Goal: Check status

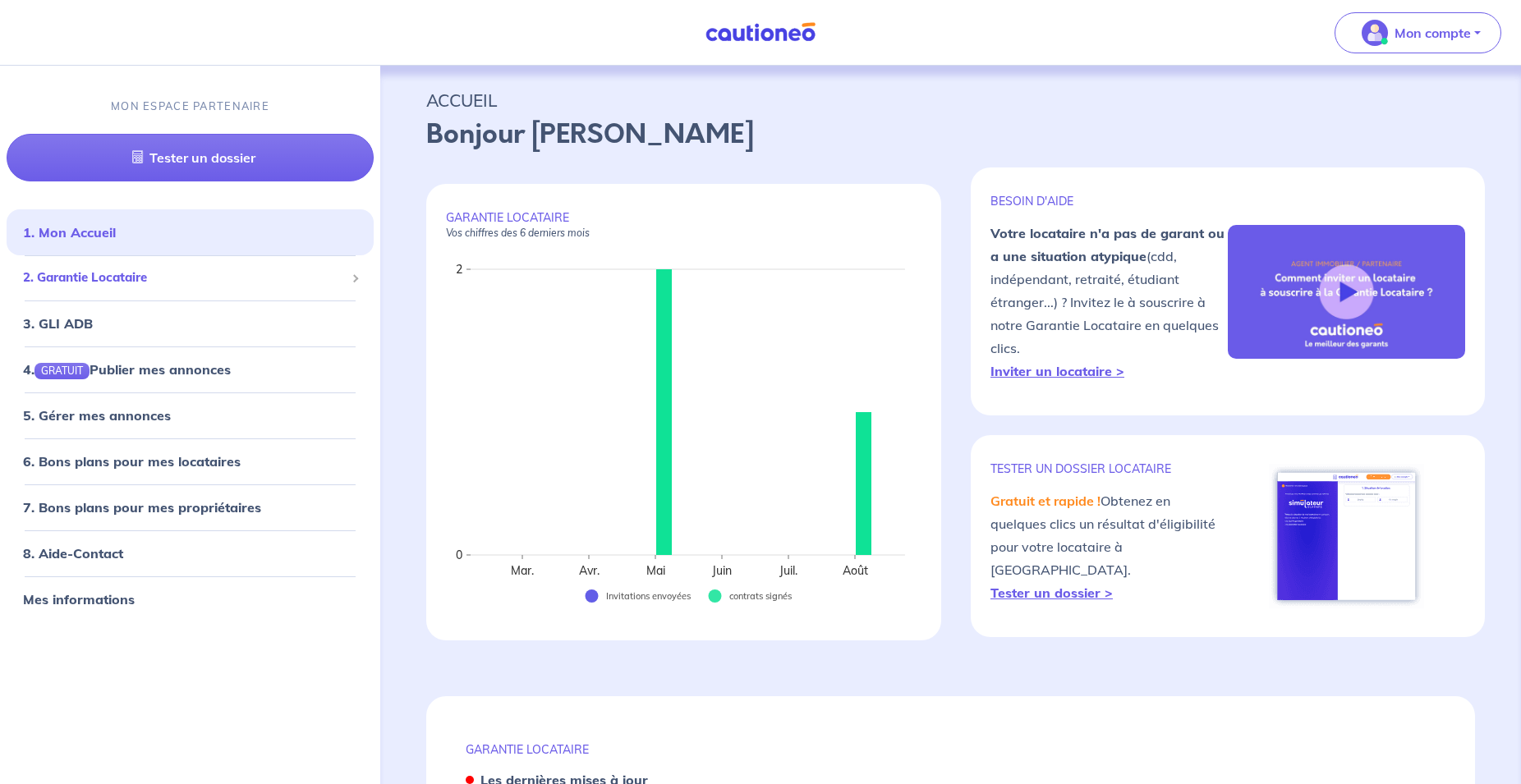
click at [101, 280] on span "2. Garantie Locataire" at bounding box center [184, 277] width 322 height 19
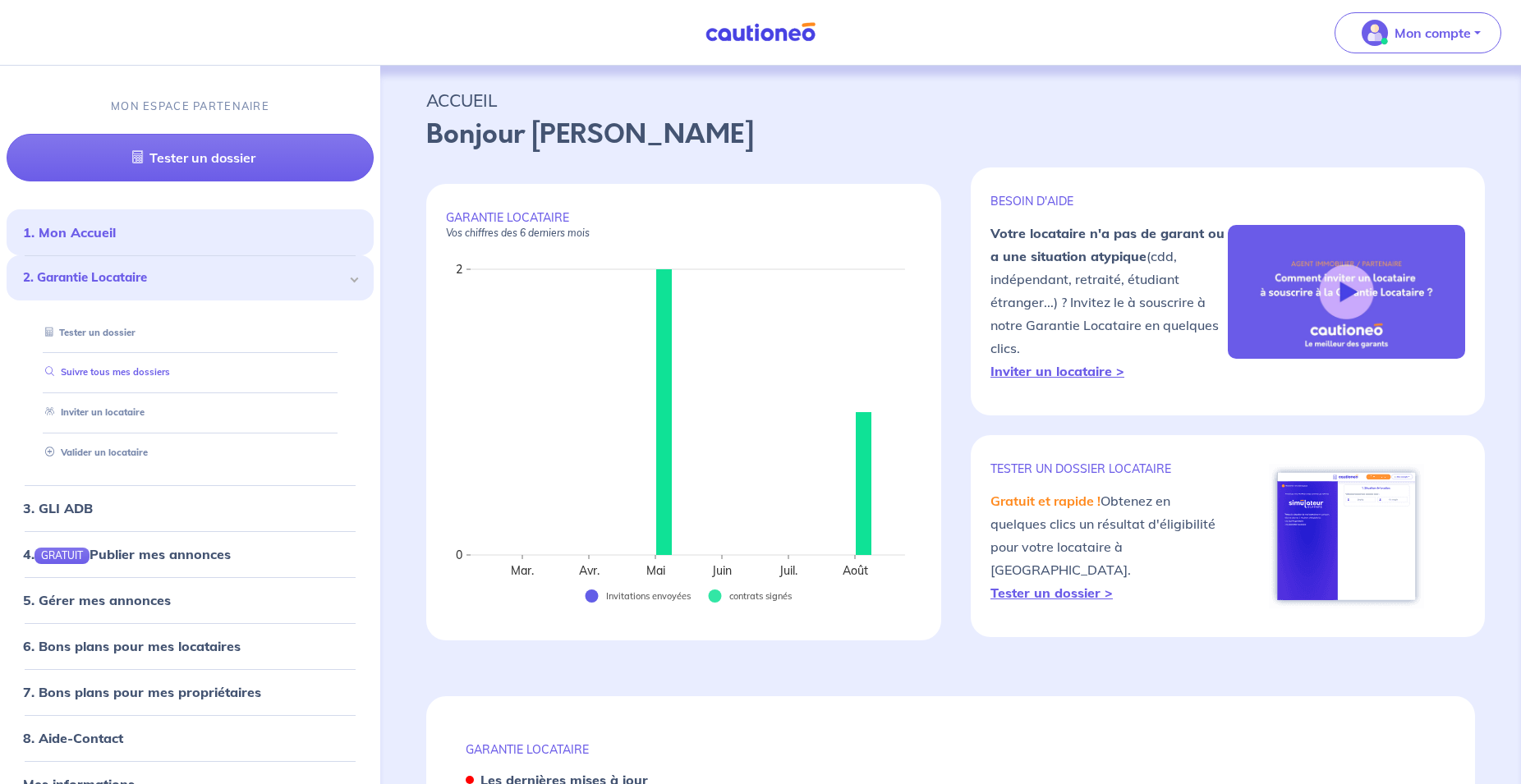
click at [122, 370] on link "Suivre tous mes dossiers" at bounding box center [104, 371] width 131 height 11
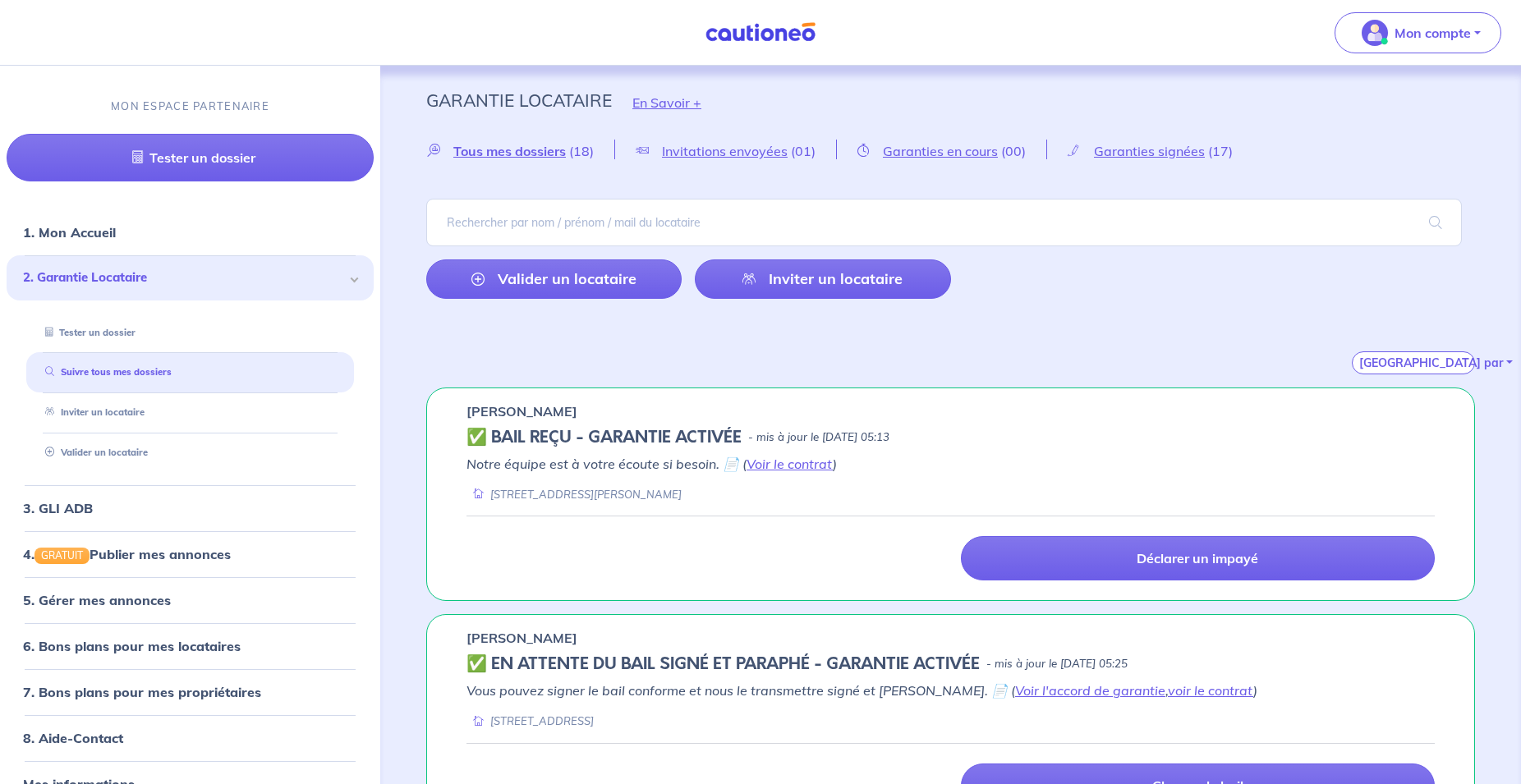
scroll to position [503, 0]
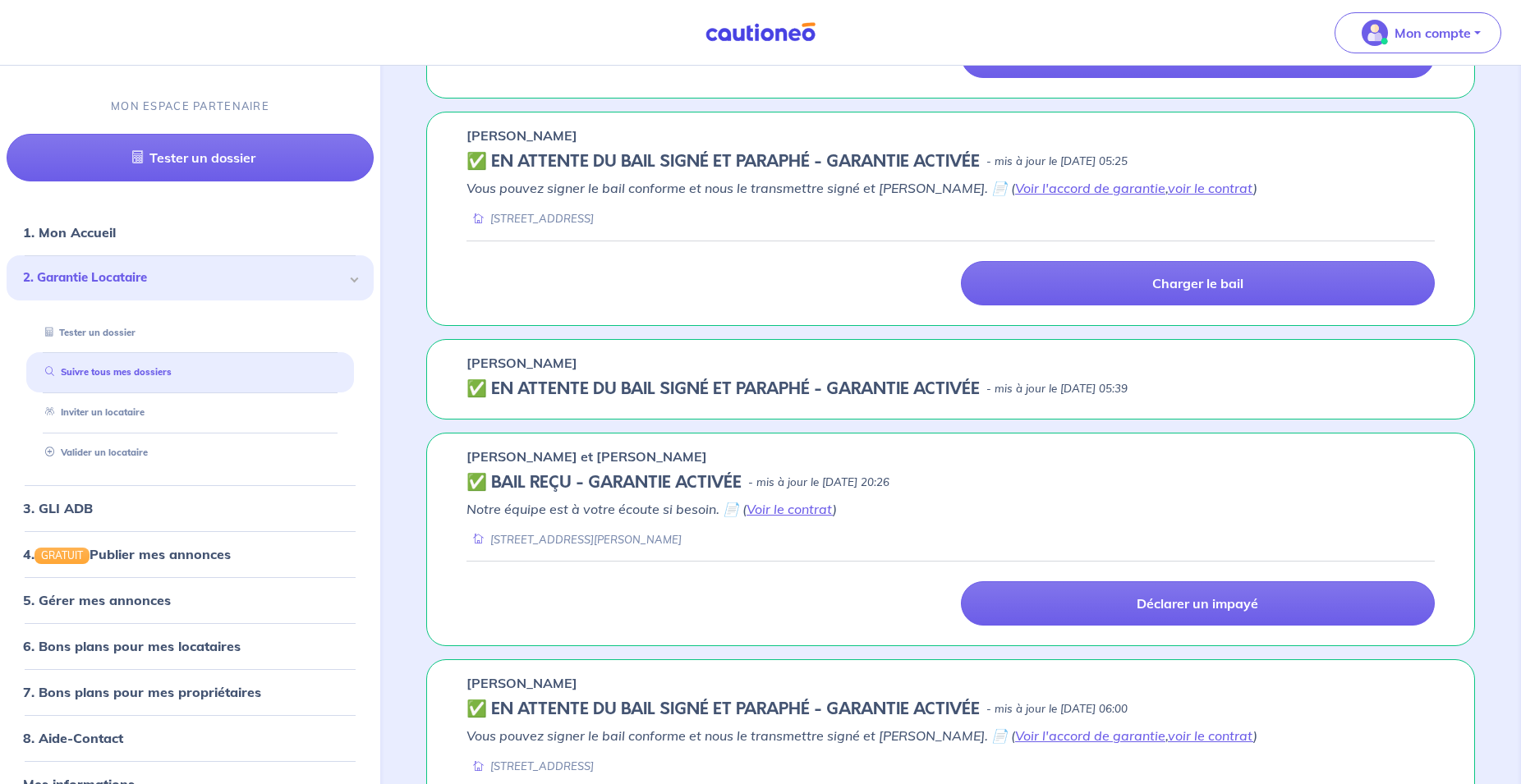
click at [1179, 385] on div "✅️️️ EN ATTENTE DU BAIL SIGNÉ ET PARAPHÉ - GARANTIE ACTIVÉE - mis à jour le [DA…" at bounding box center [951, 389] width 969 height 19
click at [513, 362] on p "[PERSON_NAME]" at bounding box center [522, 362] width 111 height 19
click at [473, 388] on h5 "✅️️️ EN ATTENTE DU BAIL SIGNÉ ET PARAPHÉ - GARANTIE ACTIVÉE" at bounding box center [723, 389] width 513 height 19
click at [1052, 375] on div "[PERSON_NAME] ✅️️️ EN ATTENTE DU BAIL SIGNÉ ET PARAPHÉ - GARANTIE ACTIVÉE - mis…" at bounding box center [950, 379] width 1049 height 80
click at [1162, 376] on div "[PERSON_NAME] ✅️️️ EN ATTENTE DU BAIL SIGNÉ ET PARAPHÉ - GARANTIE ACTIVÉE - mis…" at bounding box center [950, 379] width 1049 height 80
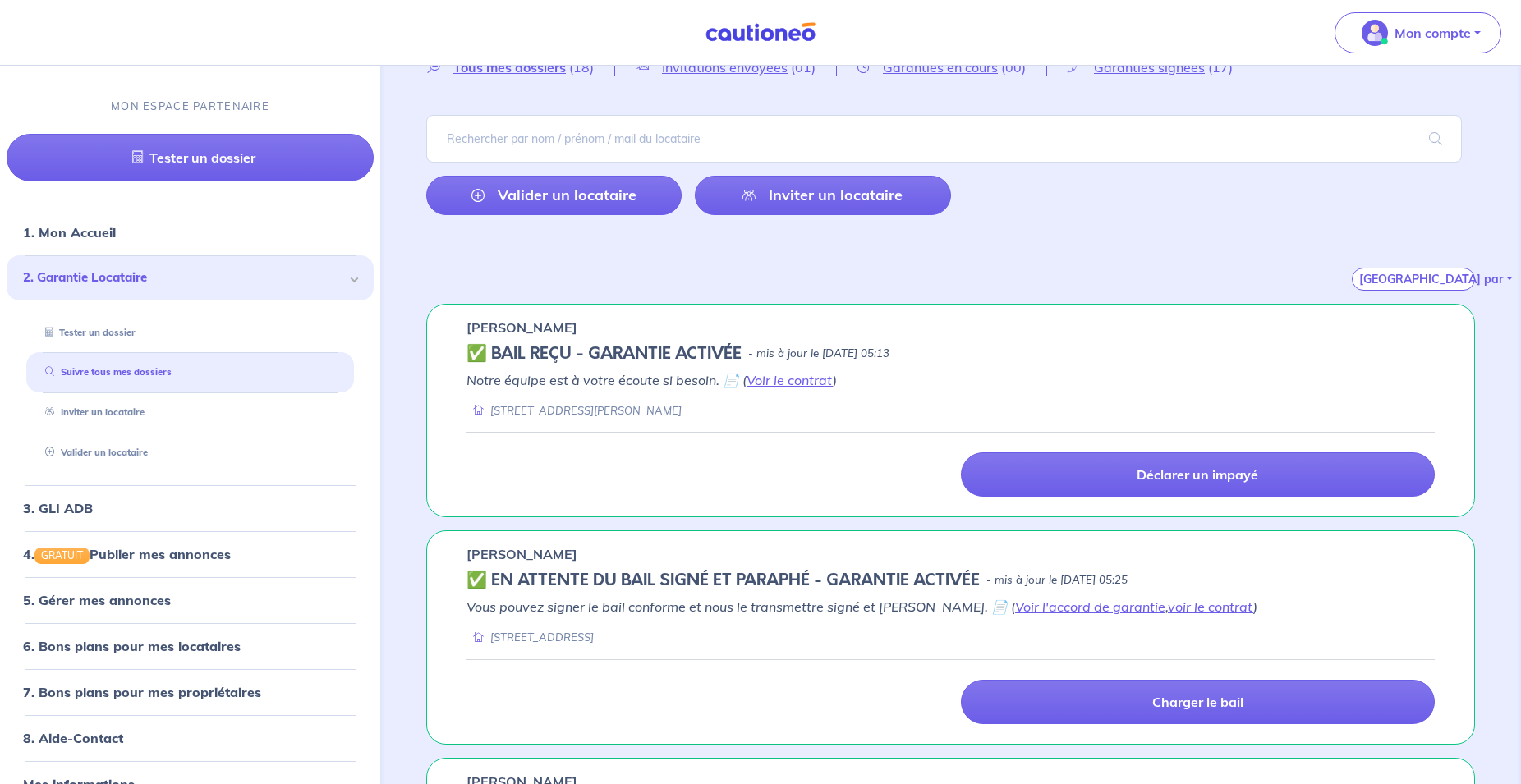
scroll to position [0, 0]
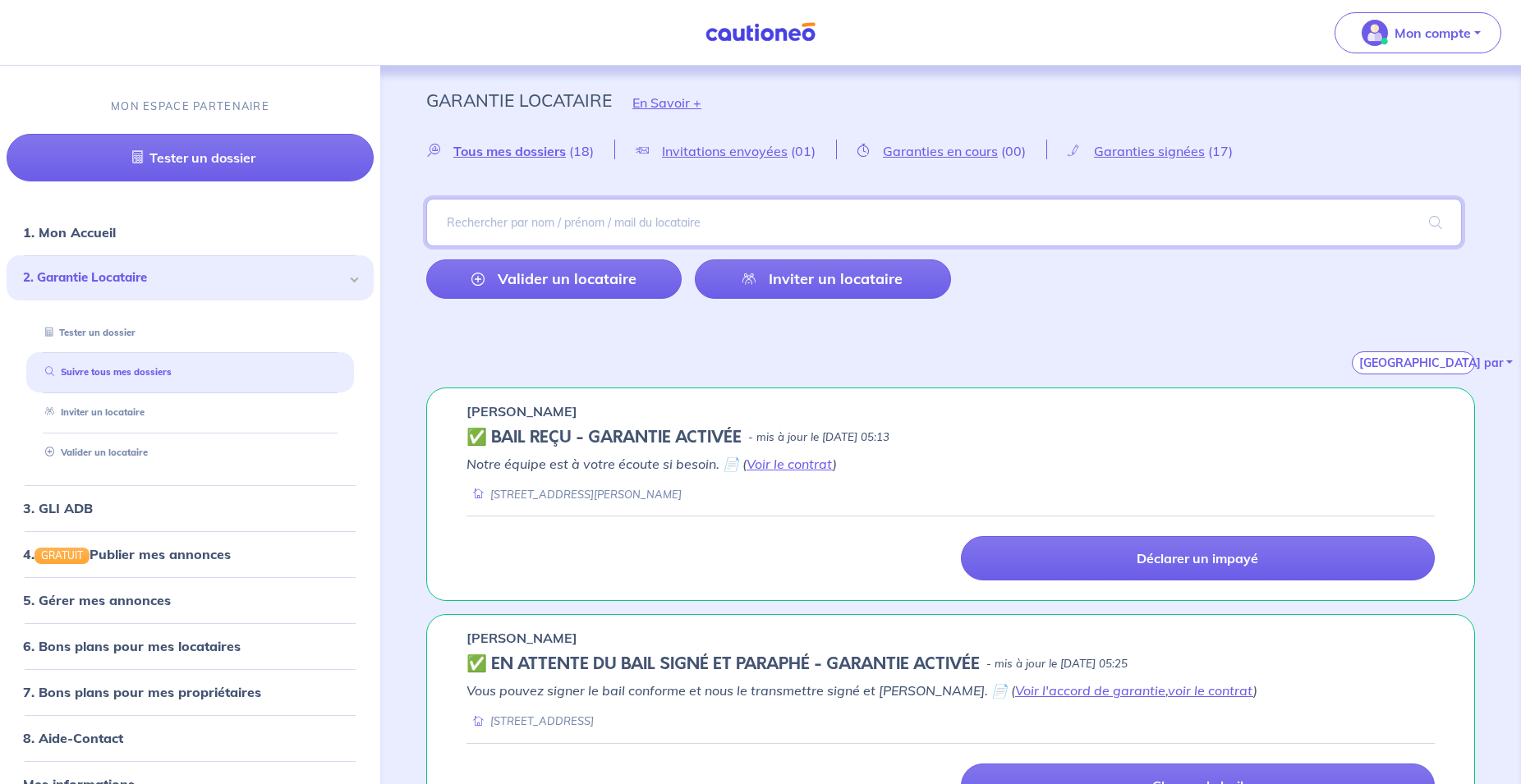
click at [586, 217] on input "search" at bounding box center [944, 222] width 1036 height 48
type input "BEDOUI"
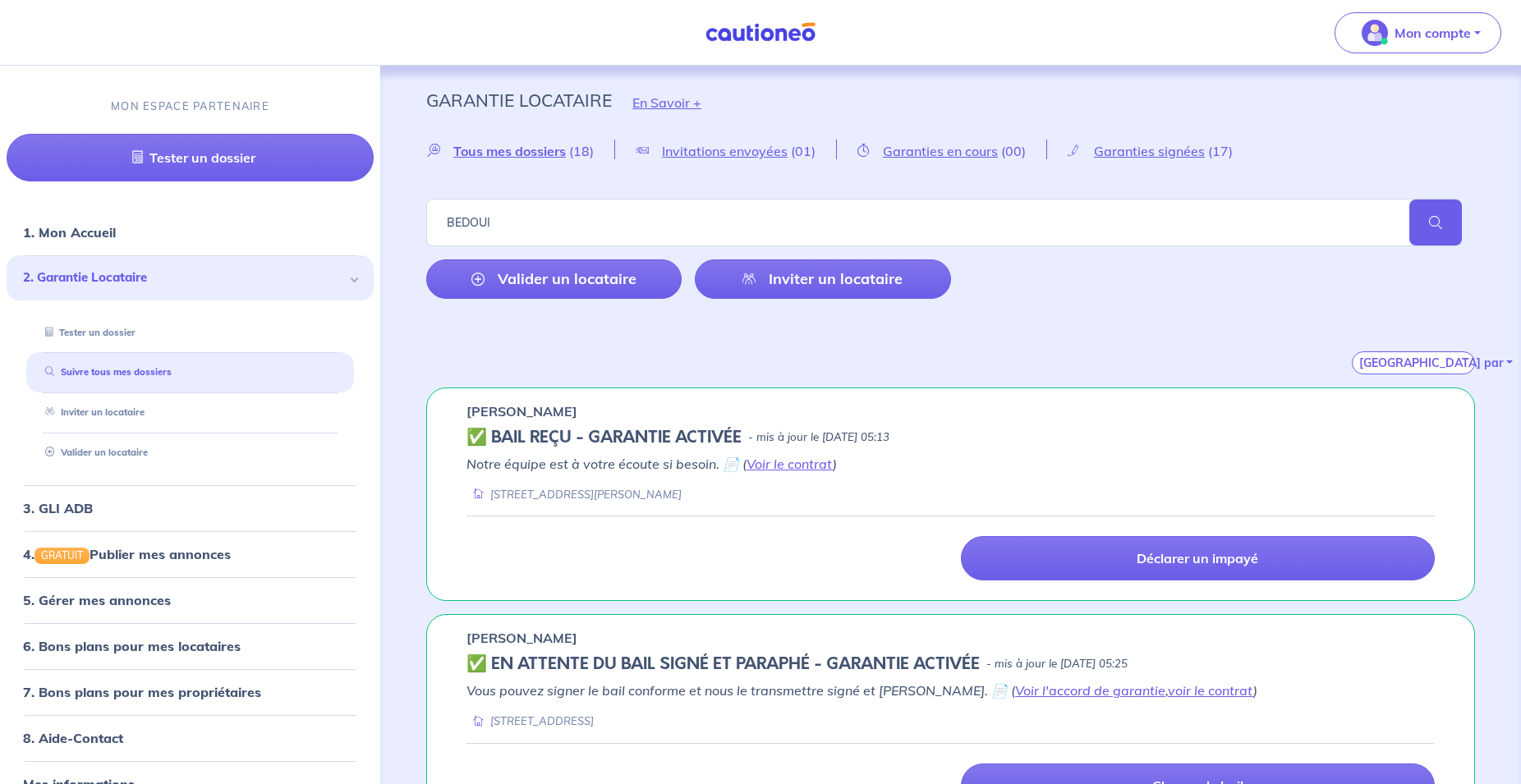
click at [1422, 228] on span at bounding box center [1436, 222] width 53 height 46
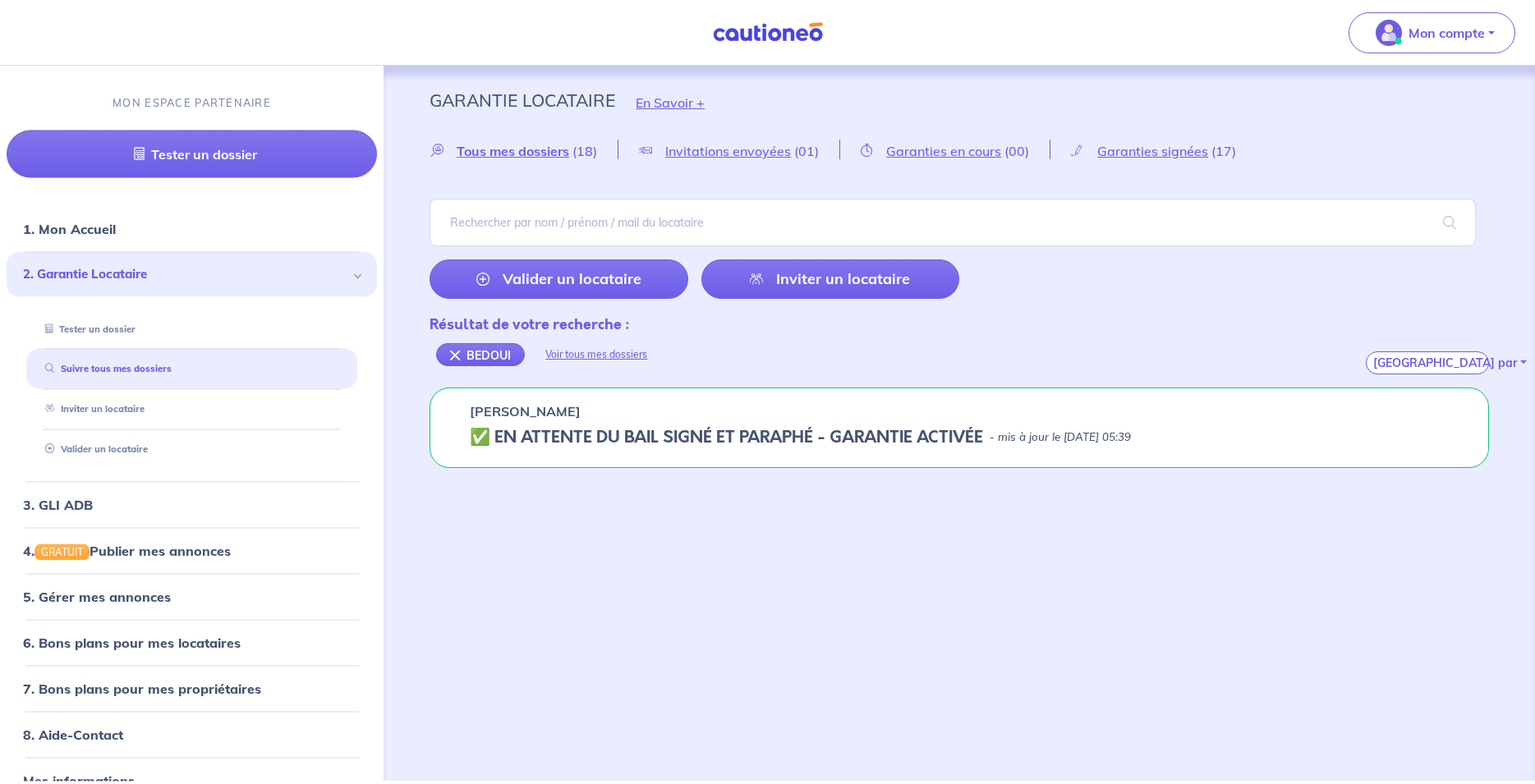
click at [1265, 427] on div "[PERSON_NAME] ✅️️️ EN ATTENTE DU BAIL SIGNÉ ET PARAPHÉ - GARANTIE ACTIVÉE - mis…" at bounding box center [959, 427] width 1060 height 80
drag, startPoint x: 458, startPoint y: 467, endPoint x: 461, endPoint y: 458, distance: 9.5
click at [458, 465] on div "[PERSON_NAME] ✅️️️ EN ATTENTE DU BAIL SIGNÉ ET PARAPHÉ - GARANTIE ACTIVÉE - mis…" at bounding box center [959, 427] width 1060 height 80
click at [475, 442] on h5 "✅️️️ EN ATTENTE DU BAIL SIGNÉ ET PARAPHÉ - GARANTIE ACTIVÉE" at bounding box center [727, 437] width 513 height 19
click at [490, 416] on p "[PERSON_NAME]" at bounding box center [526, 411] width 111 height 19
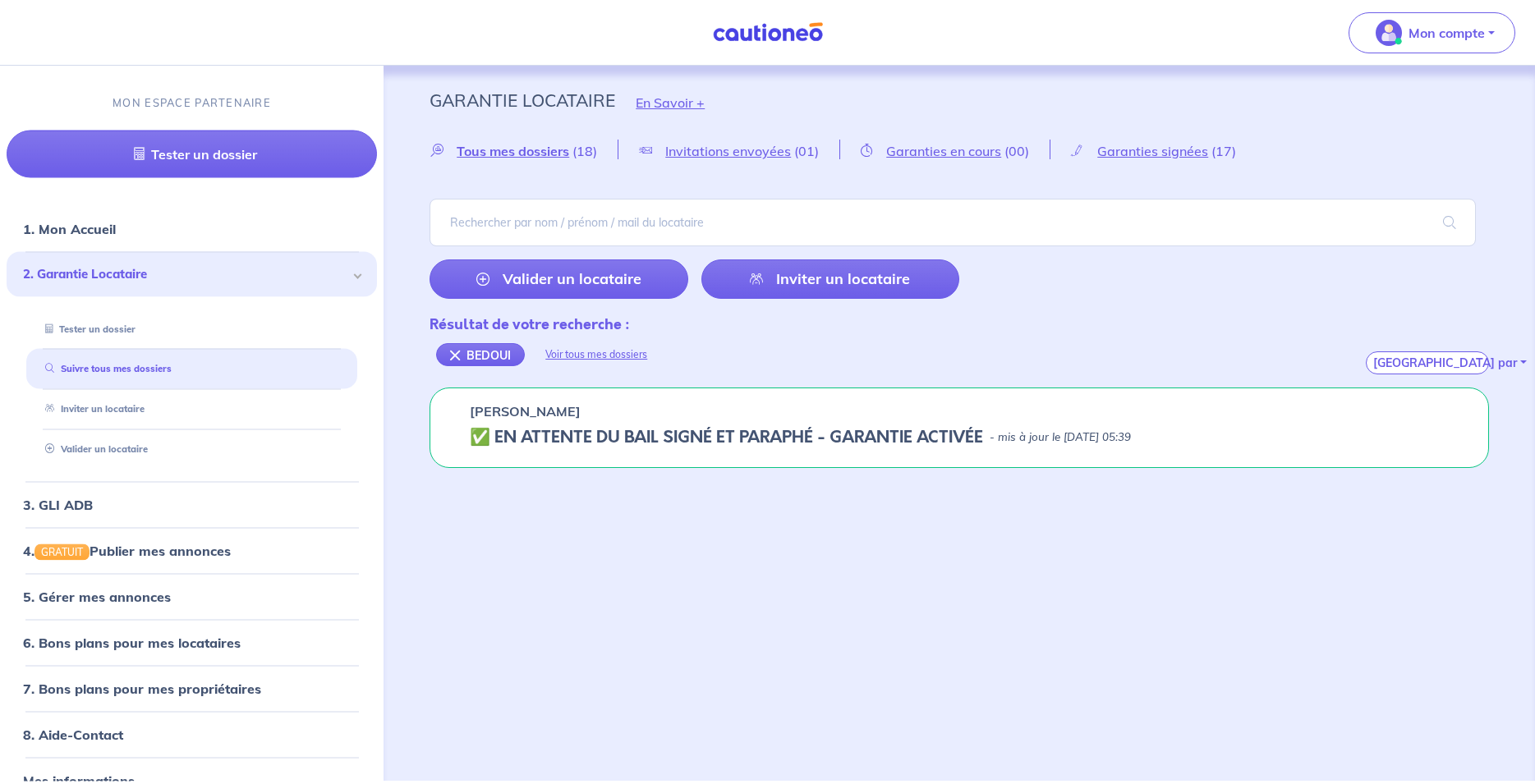
drag, startPoint x: 505, startPoint y: 410, endPoint x: 1015, endPoint y: 421, distance: 510.1
click at [588, 410] on div "[PERSON_NAME]" at bounding box center [960, 411] width 979 height 19
click at [1094, 434] on p "- mis à jour le [DATE] 05:39" at bounding box center [1060, 437] width 141 height 17
click at [923, 453] on div "[PERSON_NAME] ✅️️️ EN ATTENTE DU BAIL SIGNÉ ET PARAPHÉ - GARANTIE ACTIVÉE - mis…" at bounding box center [959, 427] width 1060 height 80
